Goal: Transaction & Acquisition: Purchase product/service

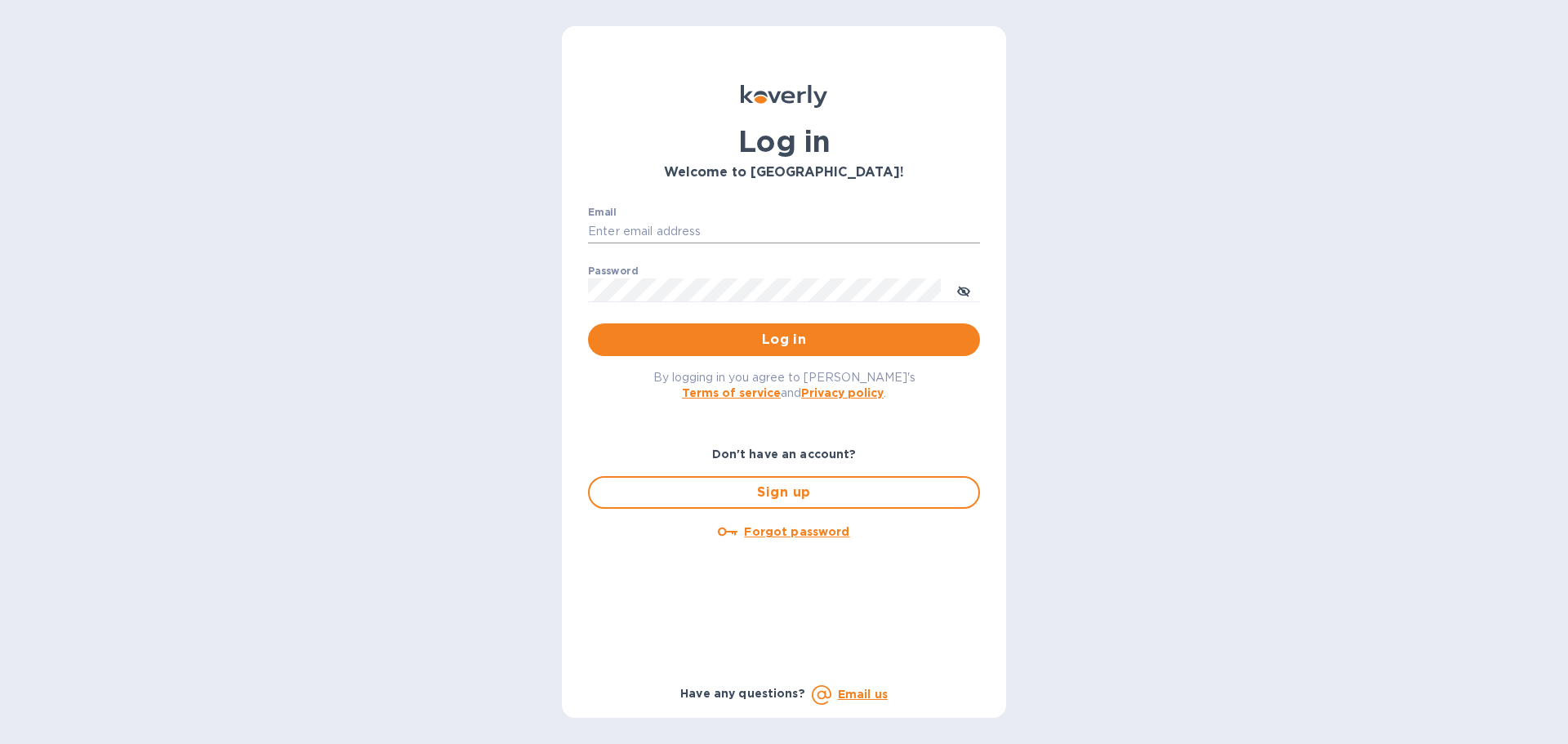
click at [634, 222] on input "Email" at bounding box center [784, 231] width 392 height 25
type input "accounts@customs.direct"
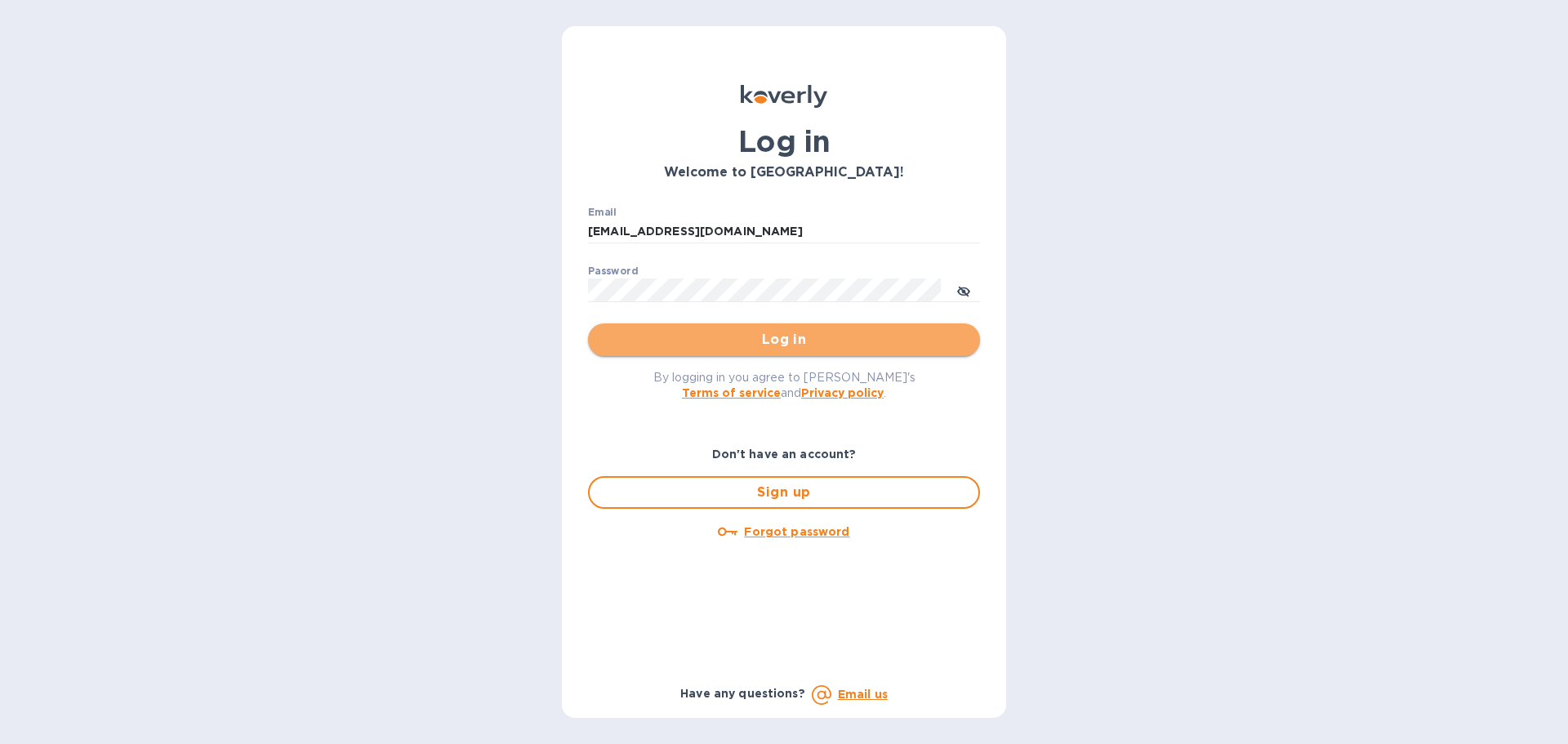
click at [769, 342] on span "Log in" at bounding box center [784, 340] width 366 height 20
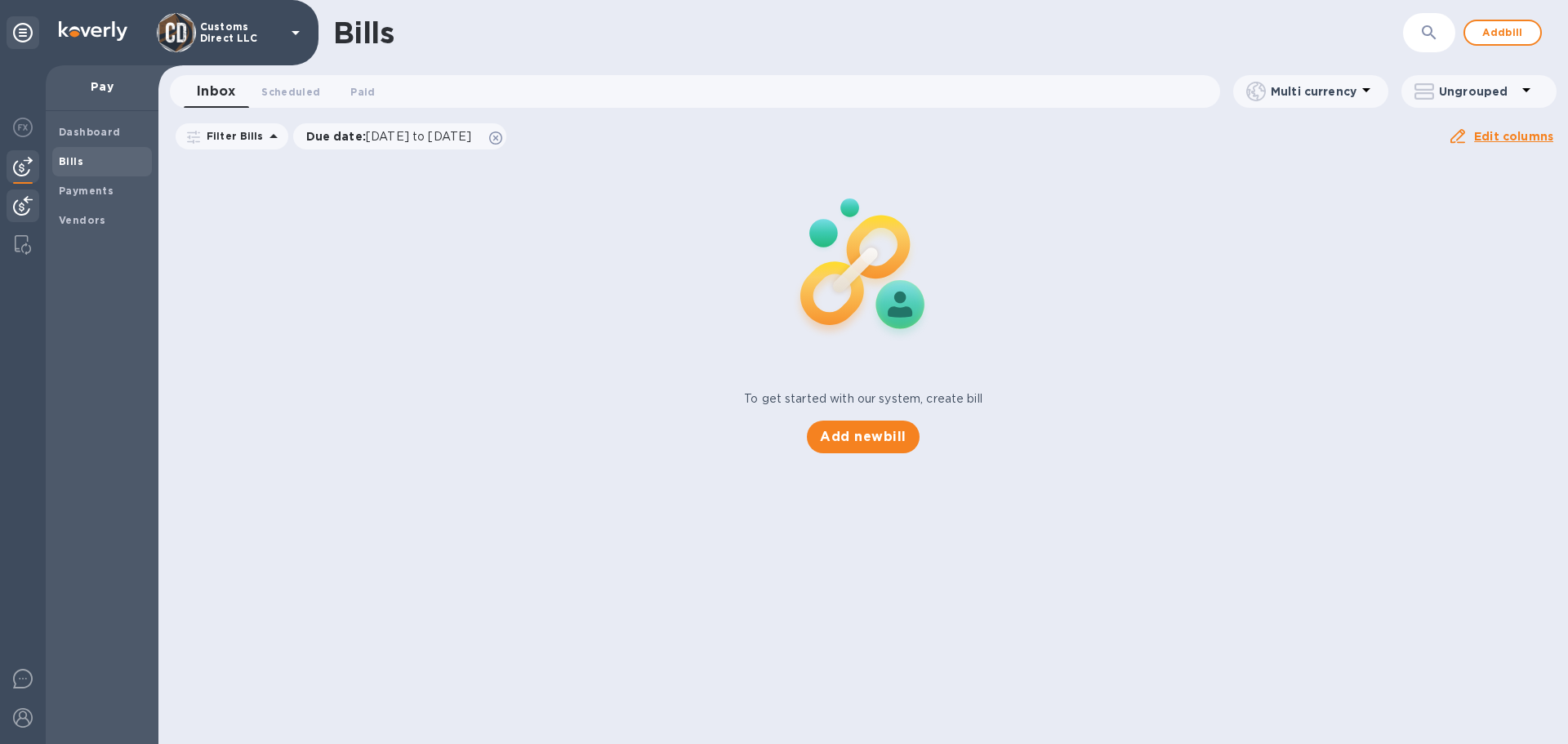
click at [30, 205] on img at bounding box center [23, 206] width 20 height 20
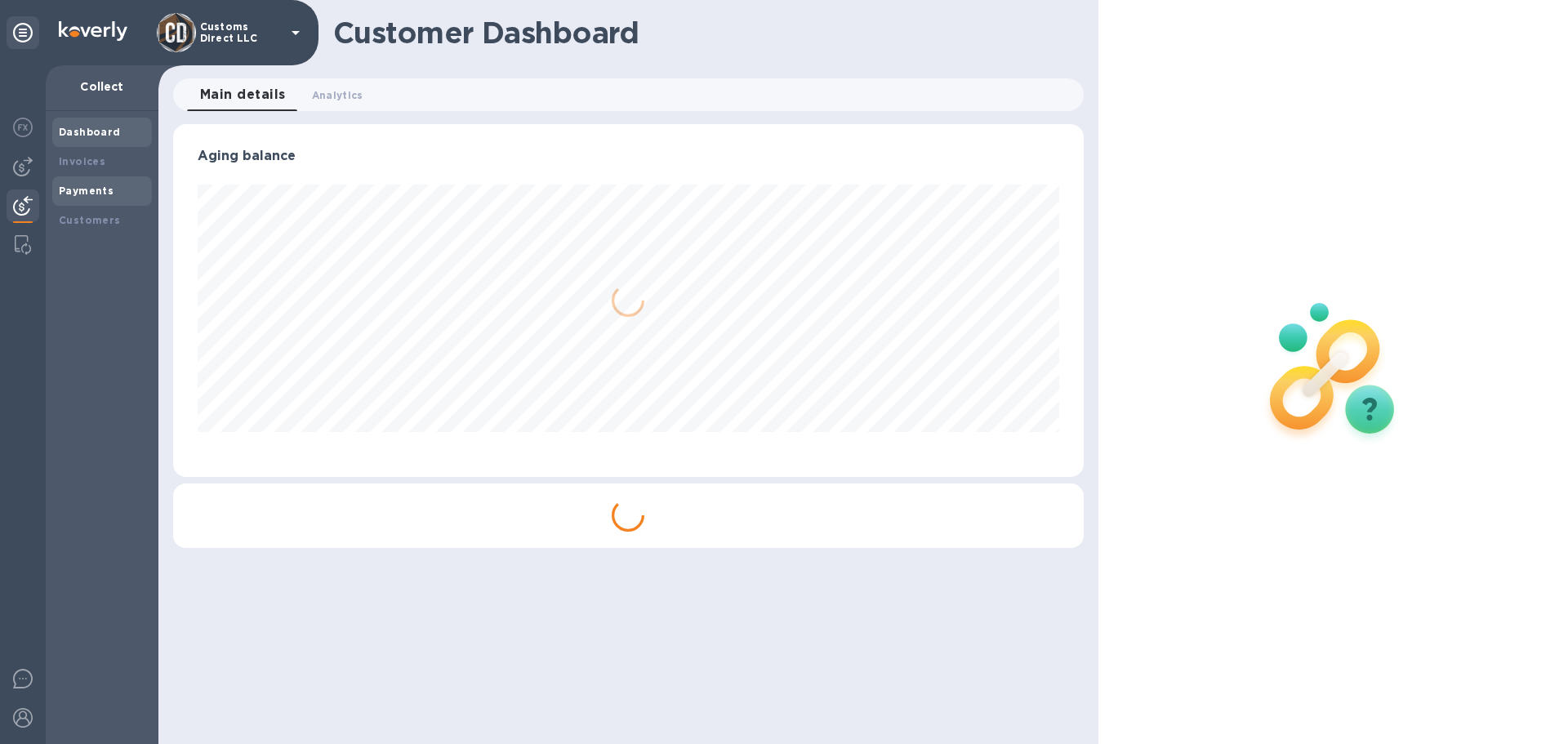
scroll to position [353, 910]
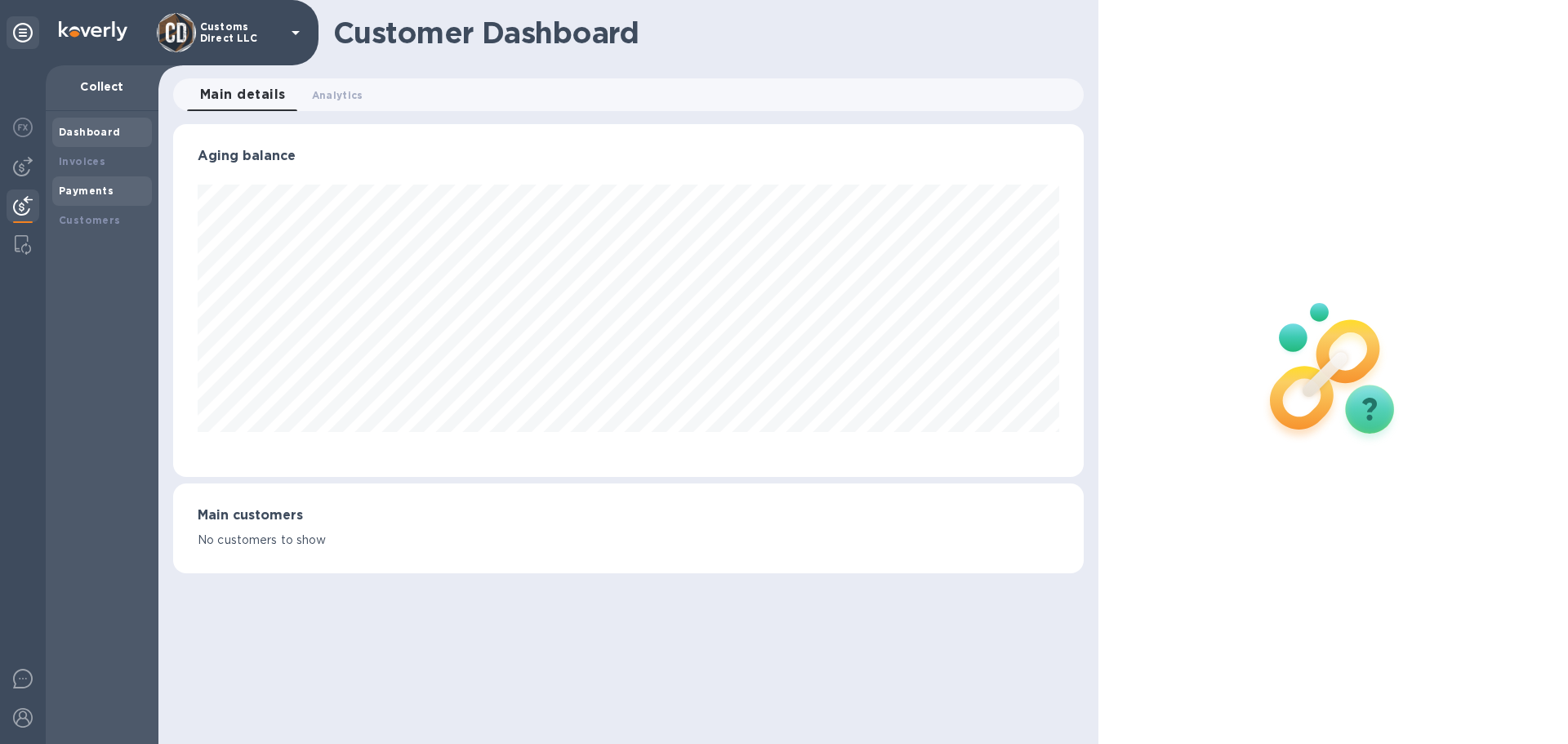
click at [92, 189] on b "Payments" at bounding box center [85, 191] width 55 height 12
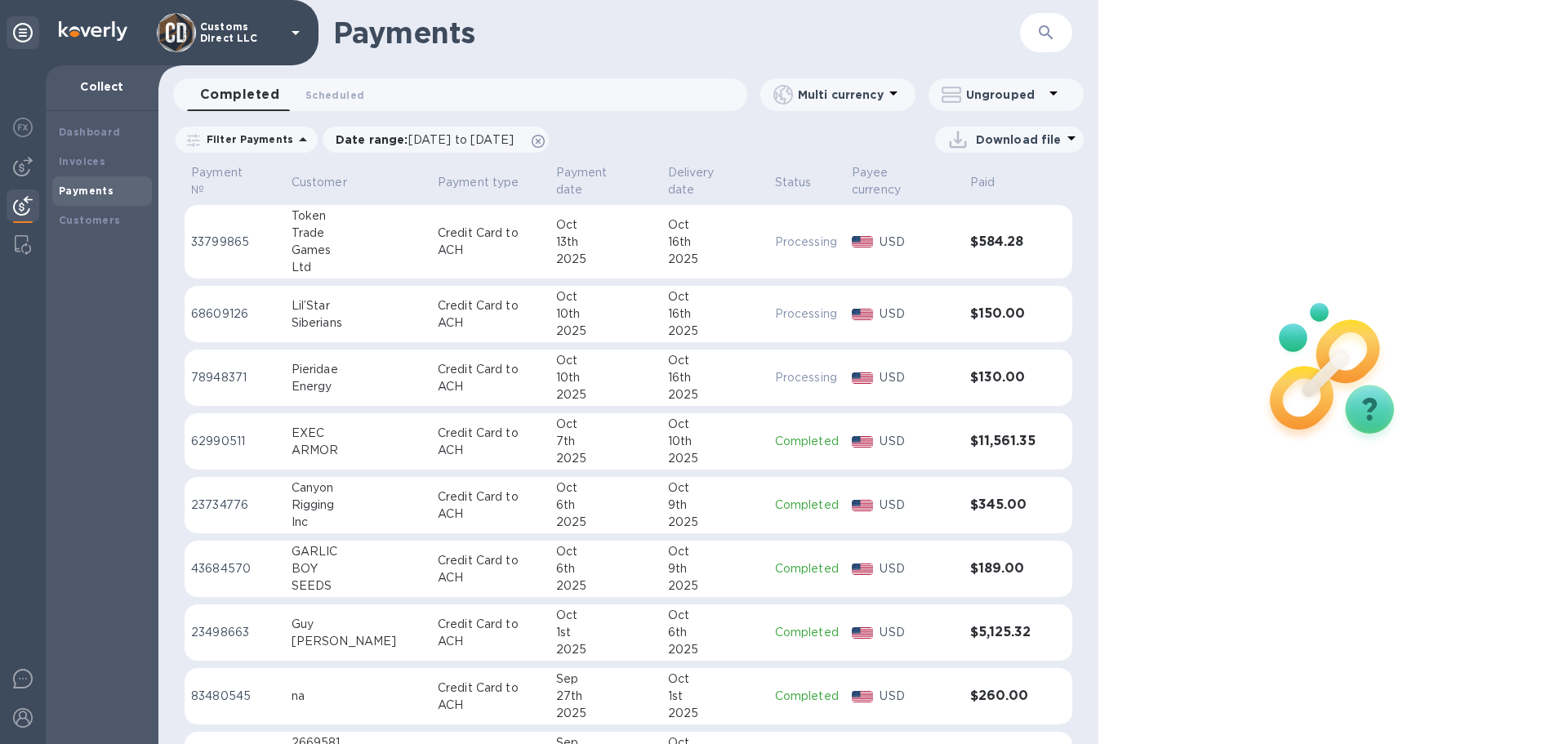
click at [775, 233] on p "Processing" at bounding box center [807, 241] width 64 height 17
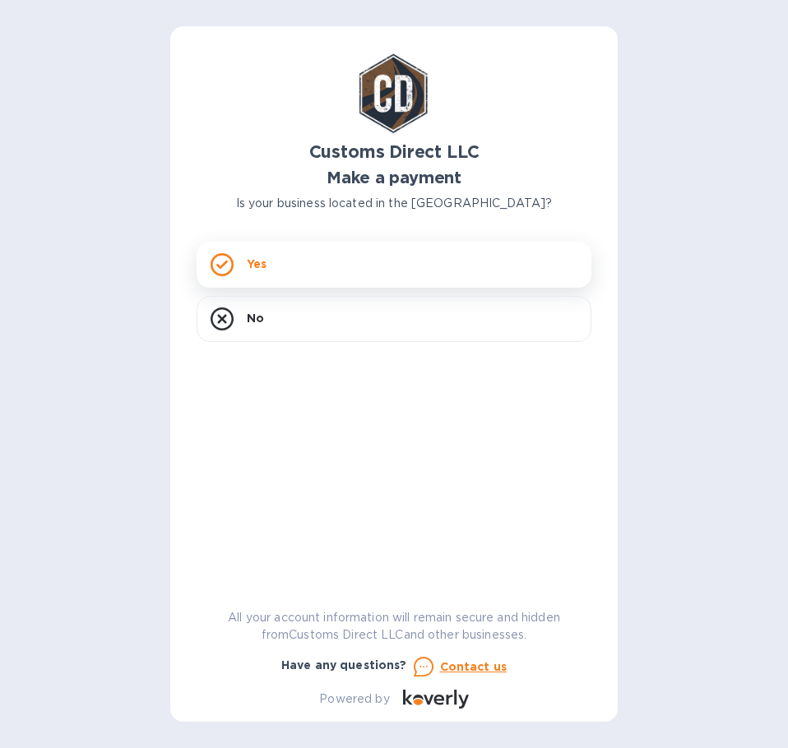
click at [345, 258] on div "Yes" at bounding box center [393, 265] width 395 height 46
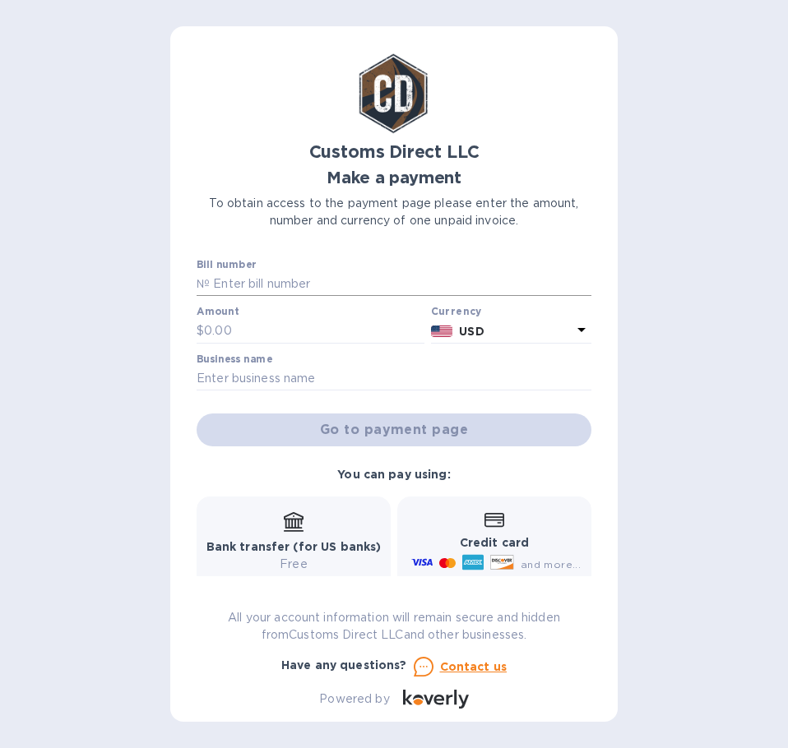
click at [236, 284] on input "text" at bounding box center [400, 284] width 381 height 25
type input "B00046660"
click at [206, 330] on input "text" at bounding box center [314, 331] width 220 height 25
type input "182.71"
click at [261, 379] on input "text" at bounding box center [393, 379] width 395 height 25
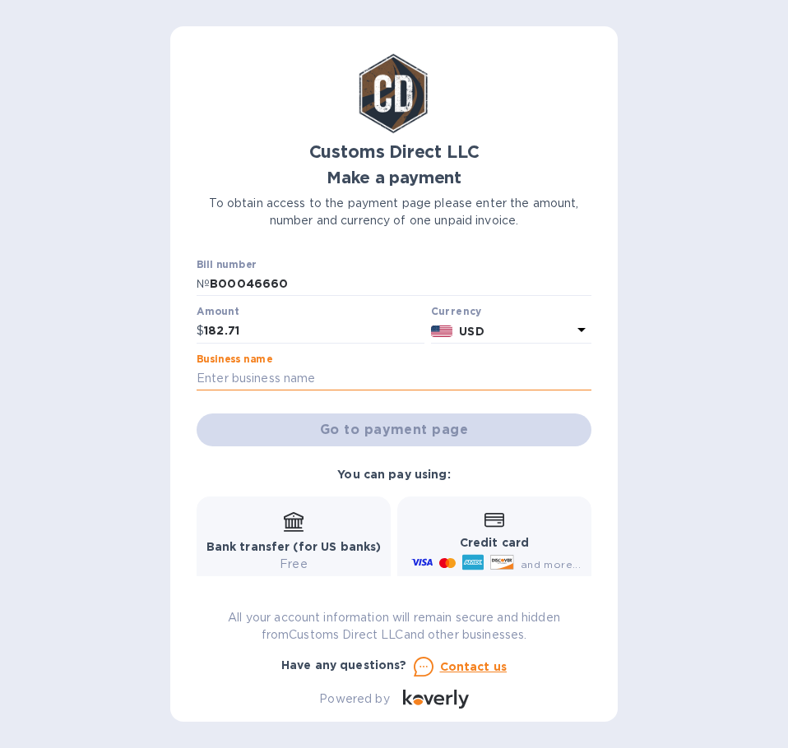
paste input "INTERNATIONAL SCENT SOLUTIONS"
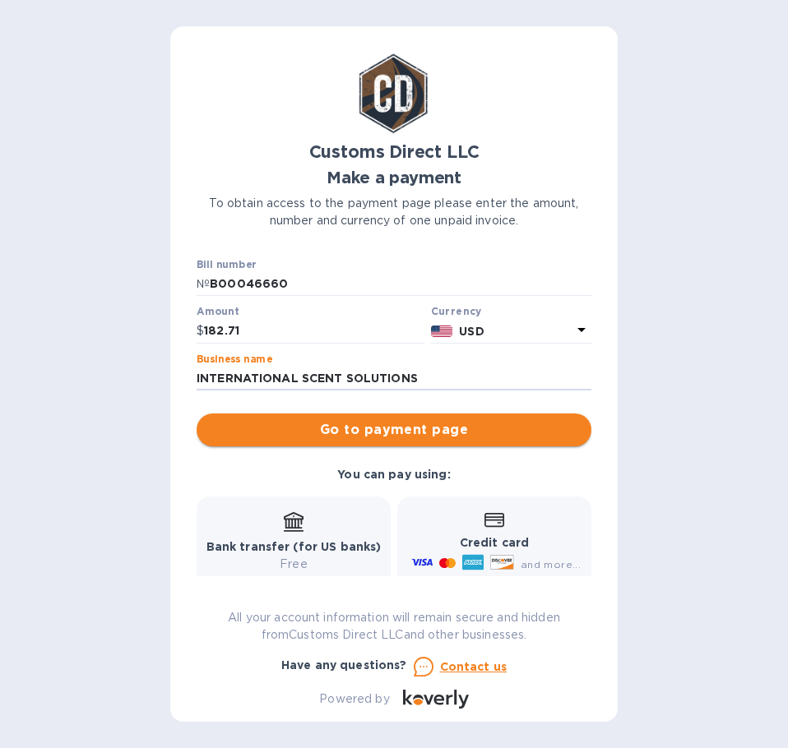
type input "INTERNATIONAL SCENT SOLUTIONS"
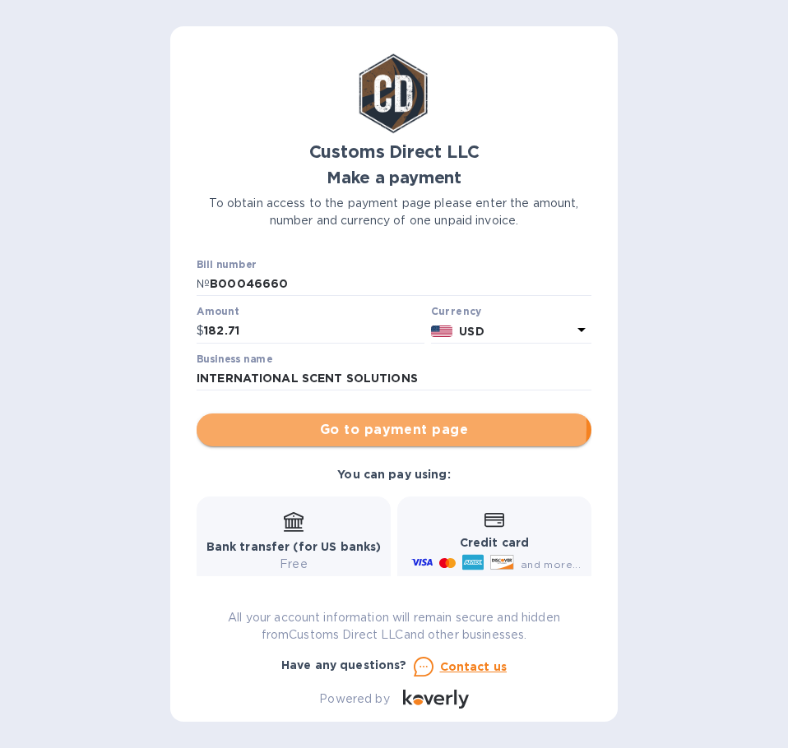
click at [342, 428] on span "Go to payment page" at bounding box center [394, 430] width 368 height 20
